Goal: Transaction & Acquisition: Book appointment/travel/reservation

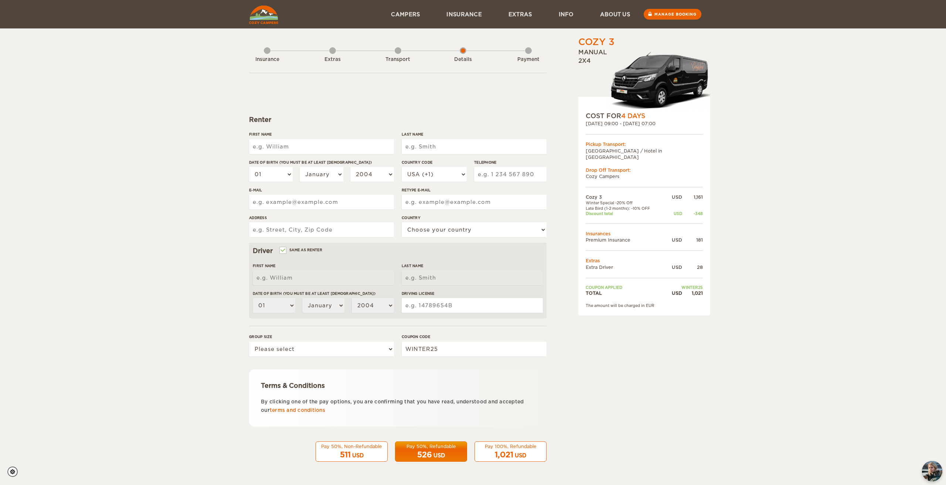
click at [348, 144] on input "First Name" at bounding box center [321, 146] width 145 height 15
type input "[PERSON_NAME]"
type input "Kwei"
type input "5105908021"
type input "[EMAIL_ADDRESS][DOMAIN_NAME]"
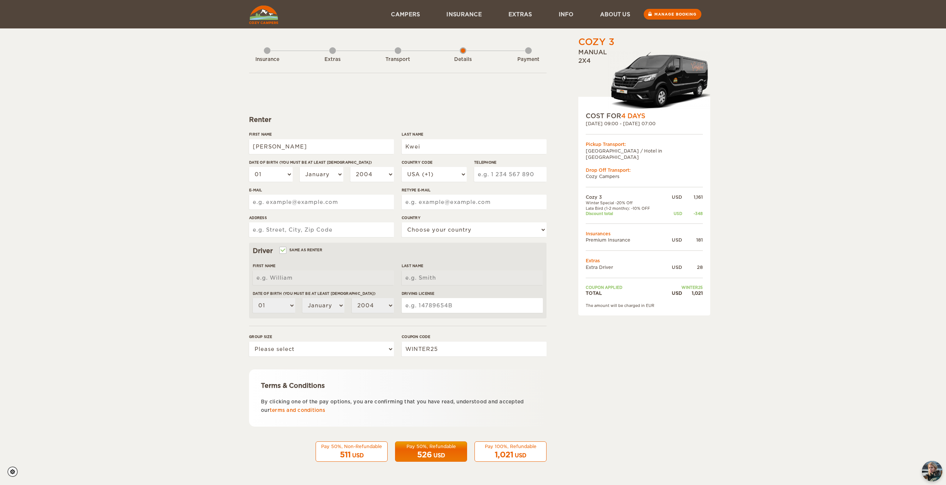
type input "[EMAIL_ADDRESS][DOMAIN_NAME]"
type input "[STREET_ADDRESS]"
select select "222"
type input "[PERSON_NAME]"
type input "Kwei"
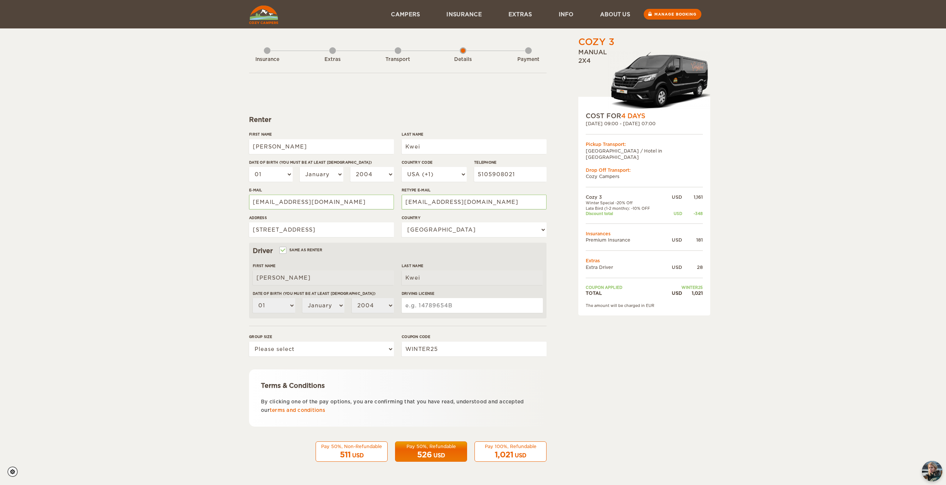
click at [90, 203] on div "Cozy 3 Expand Collapse Total 1,021 USD Manual 2x4 COST FOR 4 Days [DATE] 09:00 …" at bounding box center [473, 240] width 946 height 480
click at [92, 204] on div "Cozy 3 Expand Collapse Total 1,021 USD Manual 2x4 COST FOR 4 Days [DATE] 09:00 …" at bounding box center [473, 240] width 946 height 480
click at [146, 375] on div "Cozy 3 Expand Collapse Total 1,021 USD Manual 2x4 COST FOR 4 Days [DATE] 09:00 …" at bounding box center [473, 240] width 946 height 480
click at [344, 349] on select "Please select 1 2 3" at bounding box center [321, 349] width 145 height 15
select select "2"
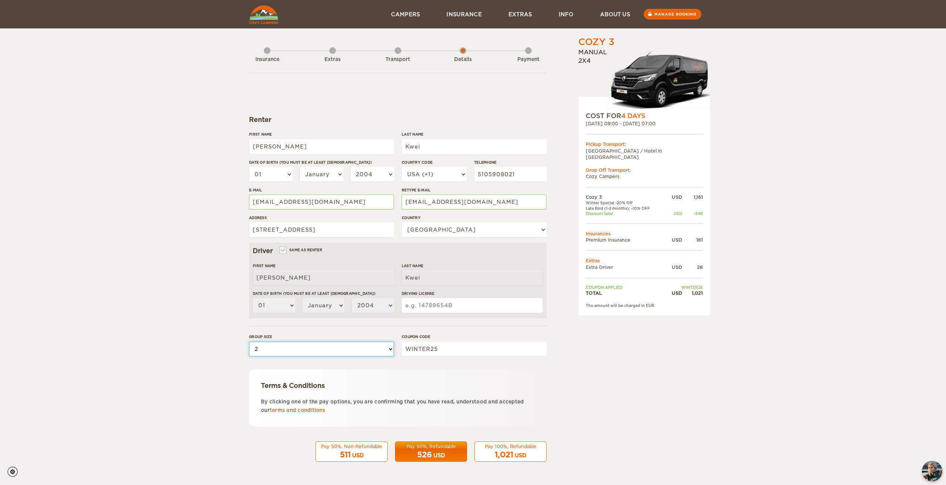
click at [249, 342] on select "Please select 1 2 3" at bounding box center [321, 349] width 145 height 15
click at [153, 374] on div "Cozy 3 Expand Collapse Total 1,021 USD Manual 2x4 COST FOR 4 Days [DATE] 09:00 …" at bounding box center [473, 240] width 946 height 480
click at [159, 375] on div "Cozy 3 Expand Collapse Total 1,021 USD Manual 2x4 COST FOR 4 Days [DATE] 09:00 …" at bounding box center [473, 240] width 946 height 480
click at [122, 215] on div "Cozy 3 Expand Collapse Total 1,021 USD Manual 2x4 COST FOR 4 Days [DATE] 09:00 …" at bounding box center [473, 240] width 946 height 480
click at [273, 173] on select "01 02 03 04 05 06 07 08 09 10 11 12 13 14 15 16 17 18 19 20 21 22 23 24 25 26 2…" at bounding box center [271, 174] width 44 height 15
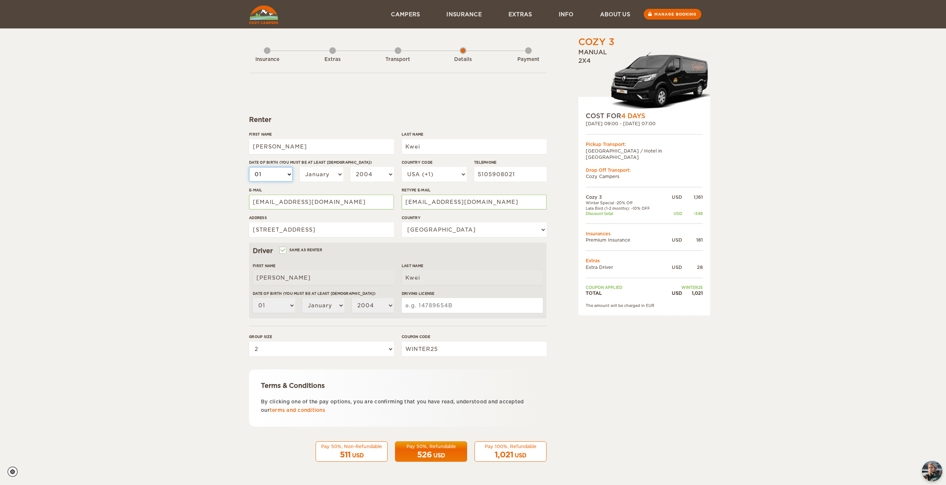
select select "05"
click at [249, 167] on select "01 02 03 04 05 06 07 08 09 10 11 12 13 14 15 16 17 18 19 20 21 22 23 24 25 26 2…" at bounding box center [271, 174] width 44 height 15
select select "05"
click at [319, 174] on select "January February March April May June July August September October November De…" at bounding box center [322, 174] width 44 height 15
select select "05"
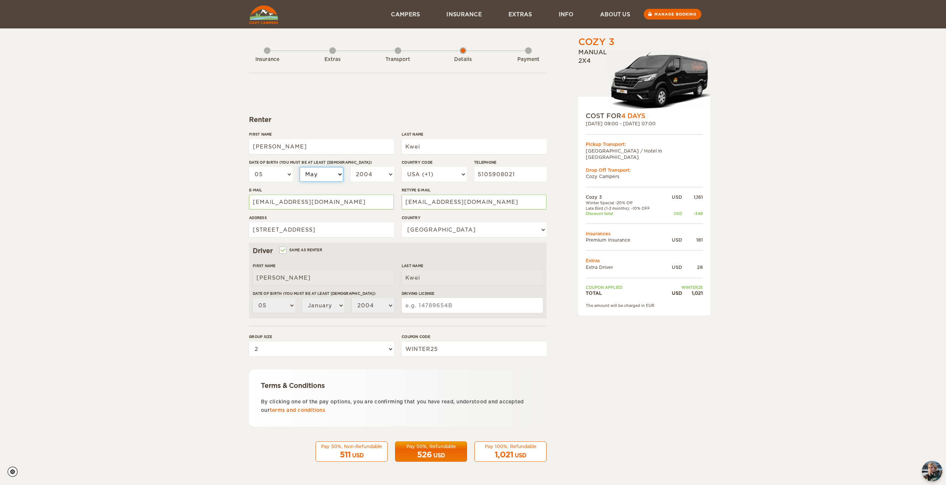
click at [300, 167] on select "January February March April May June July August September October November De…" at bounding box center [322, 174] width 44 height 15
select select "05"
click at [265, 170] on select "01 02 03 04 05 06 07 08 09 10 11 12 13 14 15 16 17 18 19 20 21 22 23 24 25 26 2…" at bounding box center [271, 174] width 44 height 15
select select "16"
click at [249, 167] on select "01 02 03 04 05 06 07 08 09 10 11 12 13 14 15 16 17 18 19 20 21 22 23 24 25 26 2…" at bounding box center [271, 174] width 44 height 15
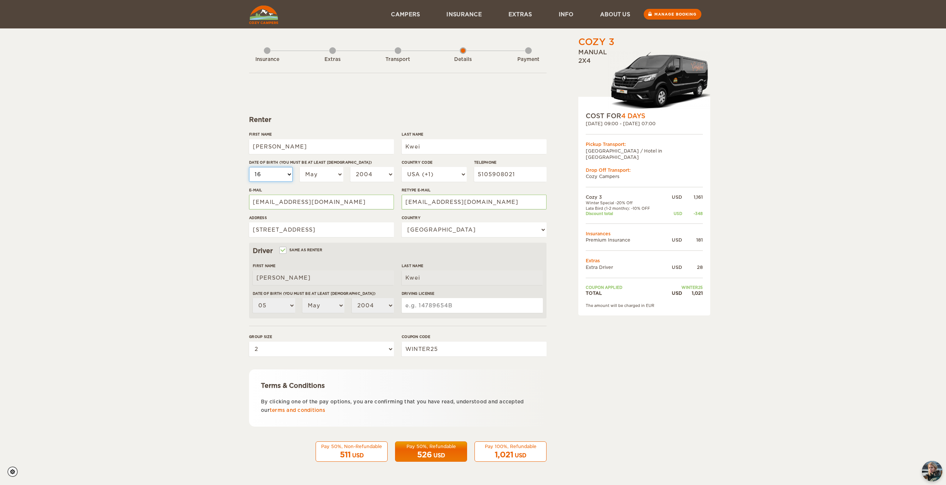
select select "16"
click at [364, 174] on select "2004 2003 2002 2001 2000 1999 1998 1997 1996 1995 1994 1993 1992 1991 1990 1989…" at bounding box center [372, 174] width 44 height 15
select select "1987"
click at [350, 167] on select "2004 2003 2002 2001 2000 1999 1998 1997 1996 1995 1994 1993 1992 1991 1990 1989…" at bounding box center [372, 174] width 44 height 15
select select "1987"
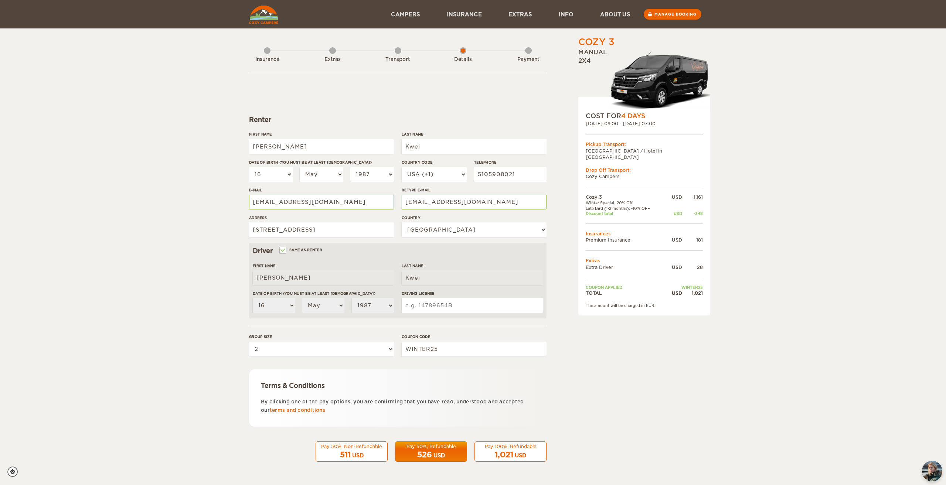
click at [98, 211] on div "Cozy 3 Expand Collapse Total 1,021 USD Manual 2x4 COST FOR 4 Days [DATE] 09:00 …" at bounding box center [473, 240] width 946 height 480
drag, startPoint x: 520, startPoint y: 175, endPoint x: 370, endPoint y: 187, distance: 150.1
click at [370, 187] on div "First Name [PERSON_NAME] Last Name Kwei Date of birth (You must be at least [DE…" at bounding box center [397, 187] width 297 height 111
type input "5622706018"
click at [82, 166] on div "Cozy 3 Expand Collapse Total 1,021 USD Manual 2x4 COST FOR 4 Days [DATE] 09:00 …" at bounding box center [473, 240] width 946 height 480
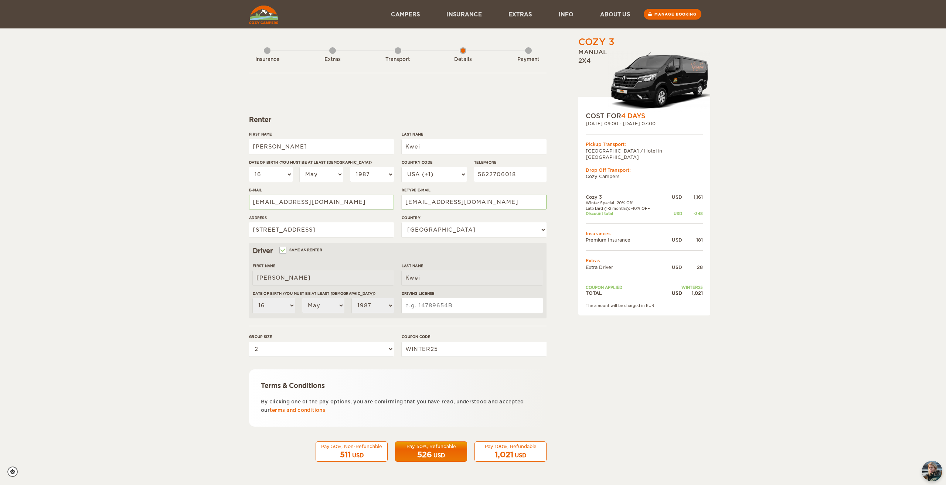
click at [152, 279] on div "Cozy 3 Expand Collapse Total 1,021 USD Manual 2x4 COST FOR 4 Days [DATE] 09:00 …" at bounding box center [473, 240] width 946 height 480
click at [278, 200] on input "[EMAIL_ADDRESS][DOMAIN_NAME]" at bounding box center [321, 202] width 145 height 15
type input "[EMAIL_ADDRESS][DOMAIN_NAME]"
click at [430, 202] on input "[EMAIL_ADDRESS][DOMAIN_NAME]" at bounding box center [474, 202] width 145 height 15
type input "[EMAIL_ADDRESS][DOMAIN_NAME]"
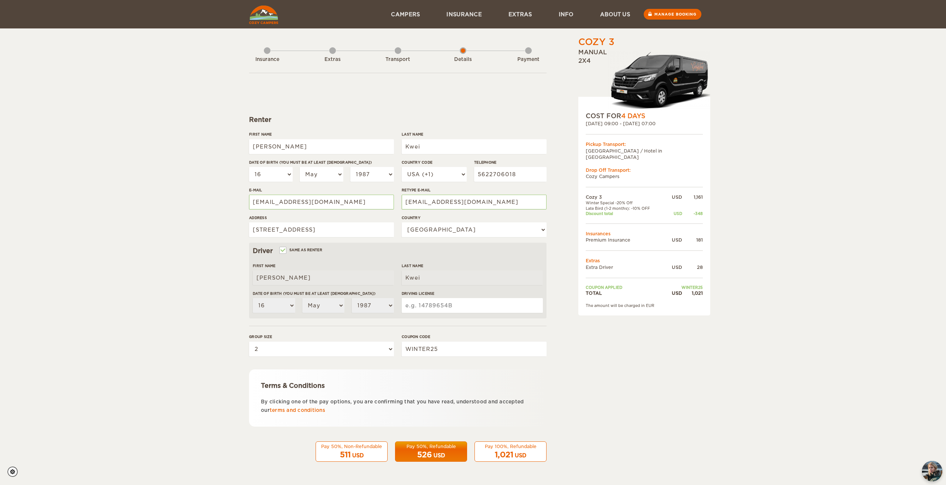
click at [76, 230] on div "Cozy 3 Expand Collapse Total 1,021 USD Manual 2x4 COST FOR 4 Days [DATE] 09:00 …" at bounding box center [473, 240] width 946 height 480
click at [137, 234] on div "Cozy 3 Expand Collapse Total 1,021 USD Manual 2x4 COST FOR 4 Days [DATE] 09:00 …" at bounding box center [473, 240] width 946 height 480
click at [442, 309] on input "Driving License" at bounding box center [472, 305] width 141 height 15
type input "D5373828"
click at [65, 299] on div "Cozy 3 Expand Collapse Total 1,021 USD Manual 2x4 COST FOR 4 Days [DATE] 09:00 …" at bounding box center [473, 240] width 946 height 480
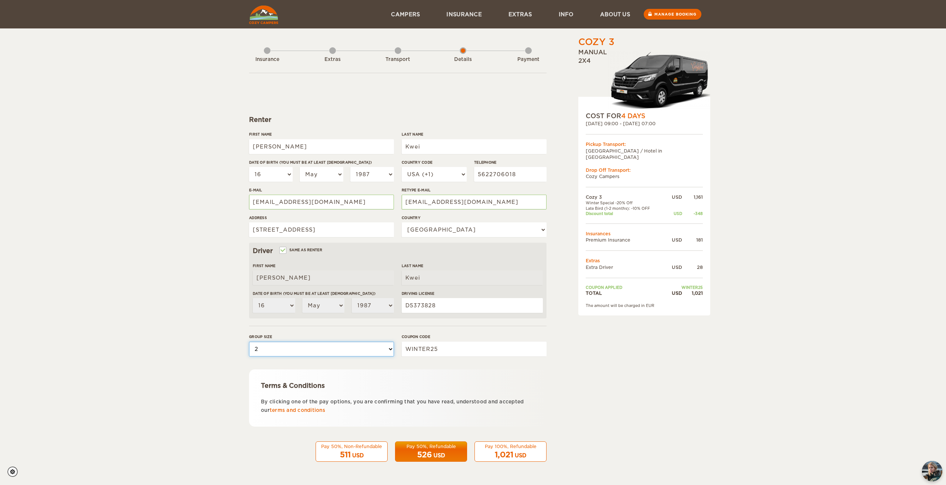
click at [275, 347] on select "Please select 1 2 3" at bounding box center [321, 349] width 145 height 15
click at [249, 342] on select "Please select 1 2 3" at bounding box center [321, 349] width 145 height 15
click at [169, 384] on div "Cozy 3 Expand Collapse Total 1,021 USD Manual 2x4 COST FOR 4 Days [DATE] 09:00 …" at bounding box center [473, 240] width 946 height 480
click at [600, 399] on div "Cozy 3 Expand Collapse Total 1,021 USD Manual 2x4 COST FOR 4 Days [DATE] 09:00 …" at bounding box center [625, 254] width 143 height 437
click at [431, 450] on div "526 USD" at bounding box center [431, 455] width 62 height 11
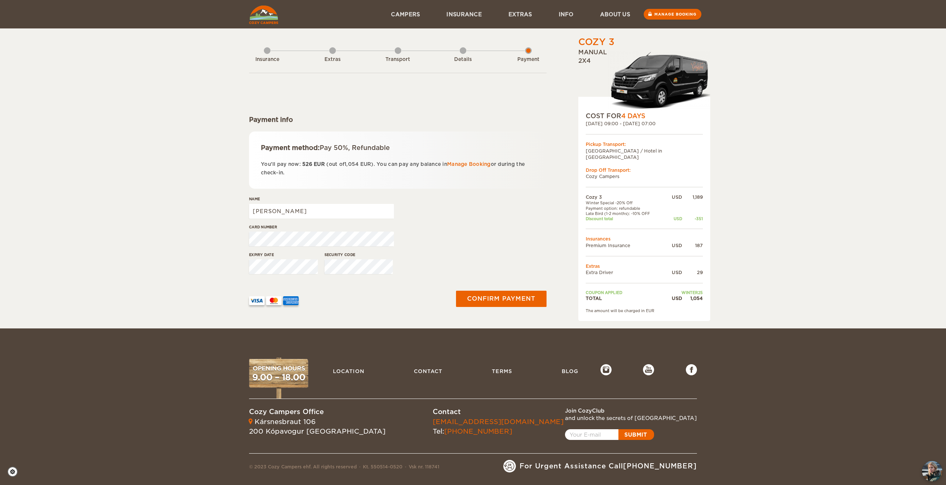
click at [115, 214] on div "Cozy 3 Expand Collapse Total 1,054 USD Manual 2x4 COST FOR 4 Days 03. Oct 2025 …" at bounding box center [473, 164] width 946 height 329
click at [123, 198] on div "Cozy 3 Expand Collapse Total 1,054 USD Manual 2x4 COST FOR 4 Days 03. Oct 2025 …" at bounding box center [473, 164] width 946 height 329
click at [348, 165] on span "1,054" at bounding box center [351, 164] width 14 height 6
click at [362, 300] on div at bounding box center [346, 298] width 195 height 14
click at [425, 164] on p "You'll pay now: 526 EUR (out of 1,054 EUR ). You can pay any balance in Manage …" at bounding box center [398, 168] width 274 height 17
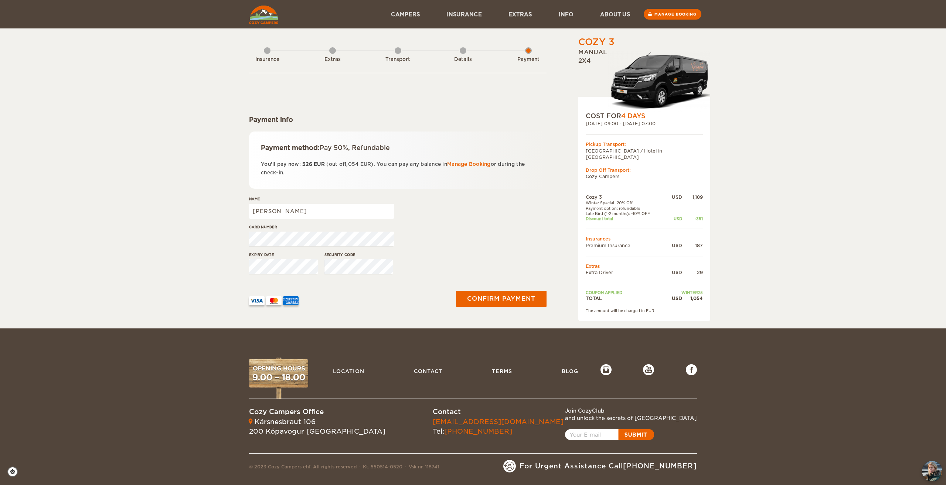
click at [448, 213] on div "Name Timothy" at bounding box center [397, 210] width 297 height 28
click at [424, 231] on div "Card number" at bounding box center [397, 238] width 297 height 28
click at [755, 190] on div "Cozy 3 Expand Collapse Total 1,054 USD Manual 2x4 COST FOR 4 Days 03. Oct 2025 …" at bounding box center [473, 164] width 946 height 329
click at [331, 162] on p "You'll pay now: 526 EUR (out of 1,054 EUR ). You can pay any balance in Manage …" at bounding box center [398, 168] width 274 height 17
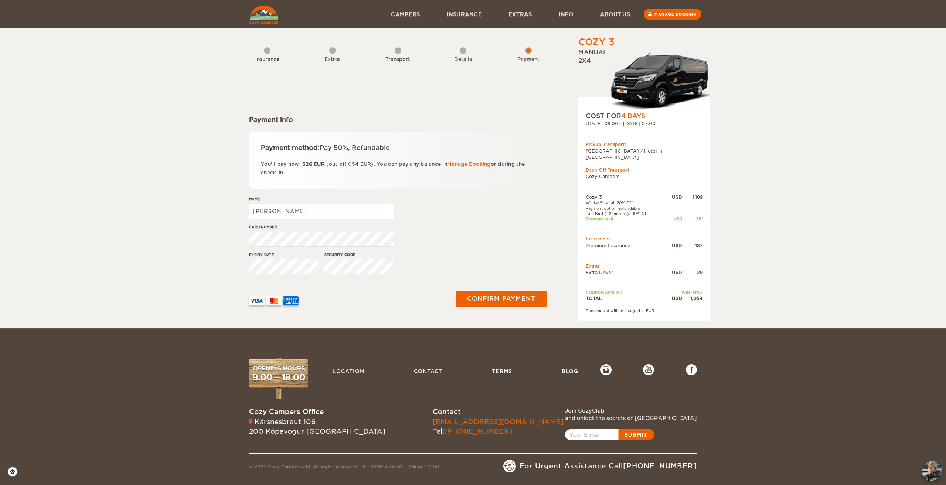
click at [148, 202] on div "Cozy 3 Expand Collapse Total 1,054 USD Manual 2x4 COST FOR 4 Days 03. Oct 2025 …" at bounding box center [473, 164] width 946 height 329
click at [464, 51] on div "Details" at bounding box center [463, 58] width 7 height 30
click at [453, 259] on div "Expiry date Security code" at bounding box center [397, 266] width 297 height 28
click at [313, 211] on input "[PERSON_NAME]" at bounding box center [321, 211] width 145 height 15
drag, startPoint x: 256, startPoint y: 212, endPoint x: 94, endPoint y: 226, distance: 162.4
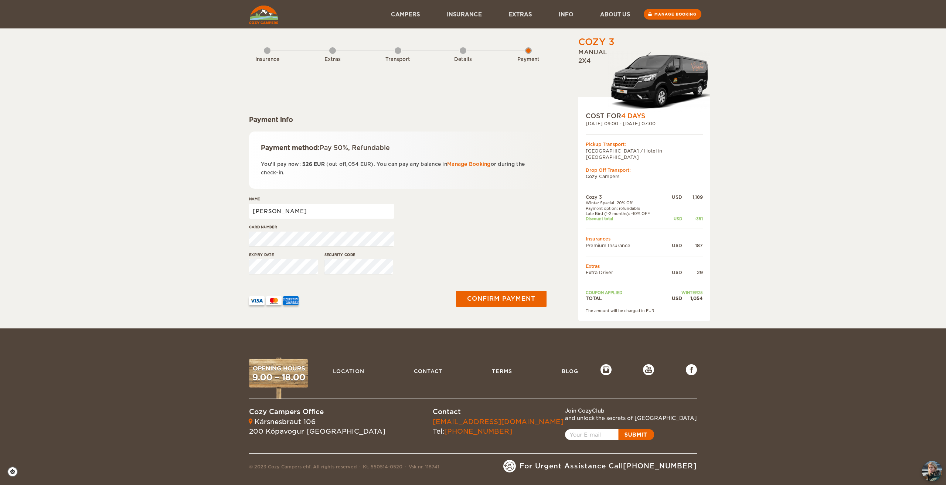
click at [110, 219] on div "Cozy 3 Expand Collapse Total 1,054 USD Manual 2x4 COST FOR 4 Days 03. Oct 2025 …" at bounding box center [473, 164] width 946 height 329
type input "Katherine Jae"
click at [127, 208] on div "Cozy 3 Expand Collapse Total 1,054 USD Manual 2x4 COST FOR 4 Days 03. Oct 2025 …" at bounding box center [473, 164] width 946 height 329
click at [134, 225] on div "Cozy 3 Expand Collapse Total 1,054 USD Manual 2x4 COST FOR 4 Days 03. Oct 2025 …" at bounding box center [473, 164] width 946 height 329
click at [857, 230] on div "Cozy 3 Expand Collapse Total 1,054 USD Manual 2x4 COST FOR 4 Days 03. Oct 2025 …" at bounding box center [473, 164] width 946 height 329
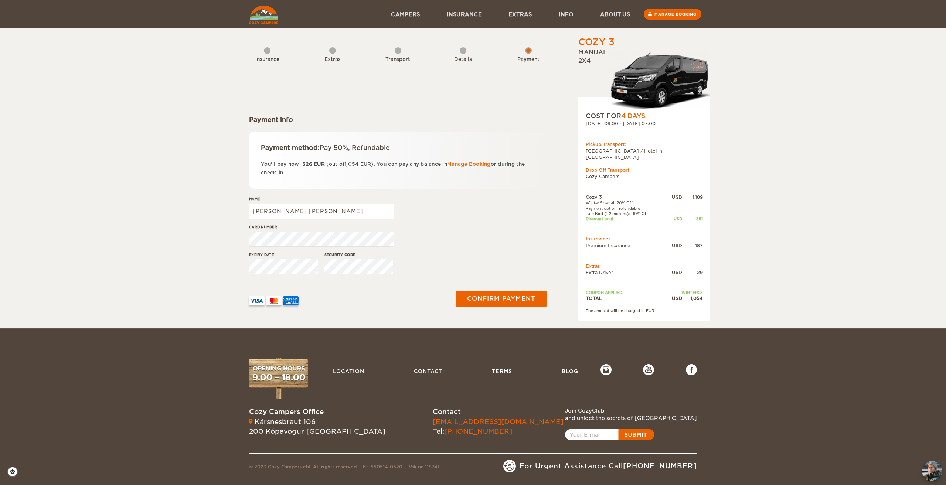
click at [762, 244] on div "Cozy 3 Expand Collapse Total 1,054 USD Manual 2x4 COST FOR 4 Days 03. Oct 2025 …" at bounding box center [473, 164] width 946 height 329
click at [701, 242] on div "187" at bounding box center [692, 245] width 21 height 6
click at [680, 194] on div "USD" at bounding box center [673, 197] width 17 height 6
click at [736, 216] on div "Cozy 3 Expand Collapse Total 1,054 USD Manual 2x4 COST FOR 4 Days 03. Oct 2025 …" at bounding box center [473, 164] width 946 height 329
click at [482, 262] on div "Expiry date Security code" at bounding box center [397, 266] width 297 height 28
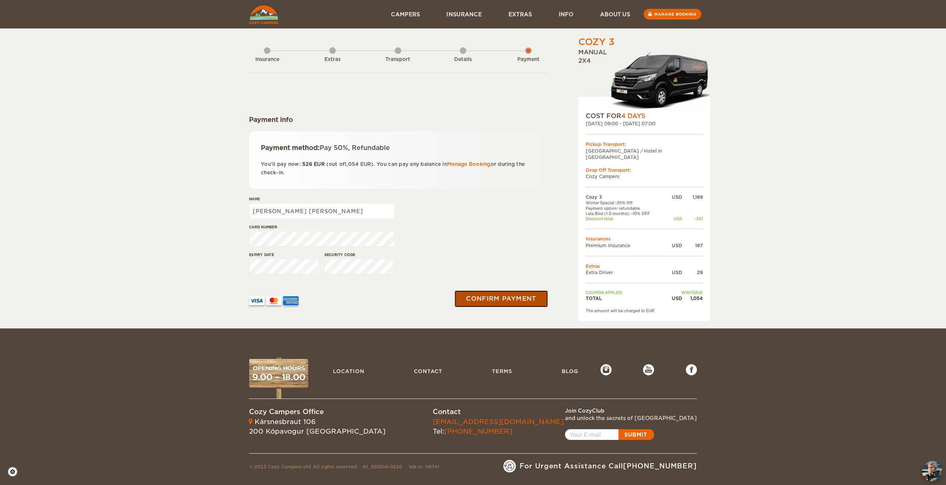
click at [487, 299] on button "Confirm payment" at bounding box center [501, 299] width 93 height 17
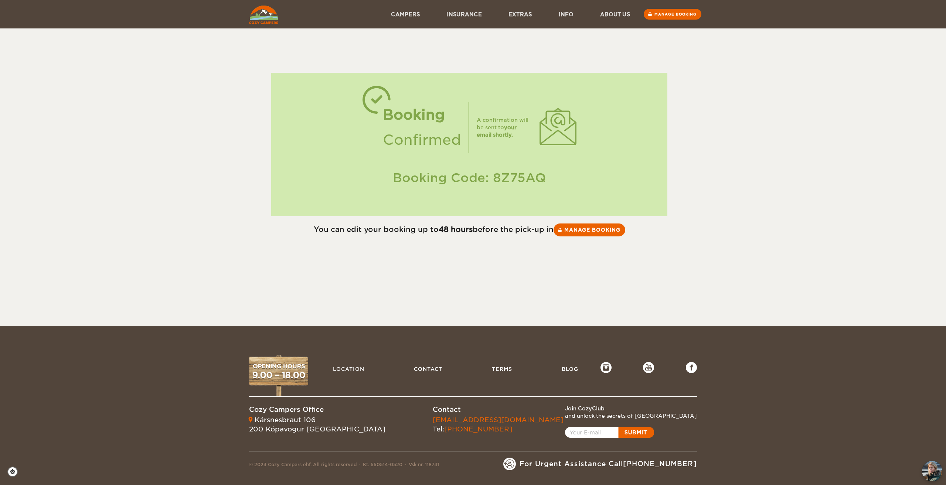
click at [422, 233] on div "You can edit your booking up to 48 hours before the pick-up in Manage booking" at bounding box center [469, 230] width 440 height 13
click at [535, 276] on div "Skip to content Menu Campers Premium 4×4 Iceland Campers Standard Campers Budge…" at bounding box center [473, 163] width 946 height 326
click at [590, 232] on link "Manage booking" at bounding box center [589, 229] width 74 height 13
